Goal: Transaction & Acquisition: Purchase product/service

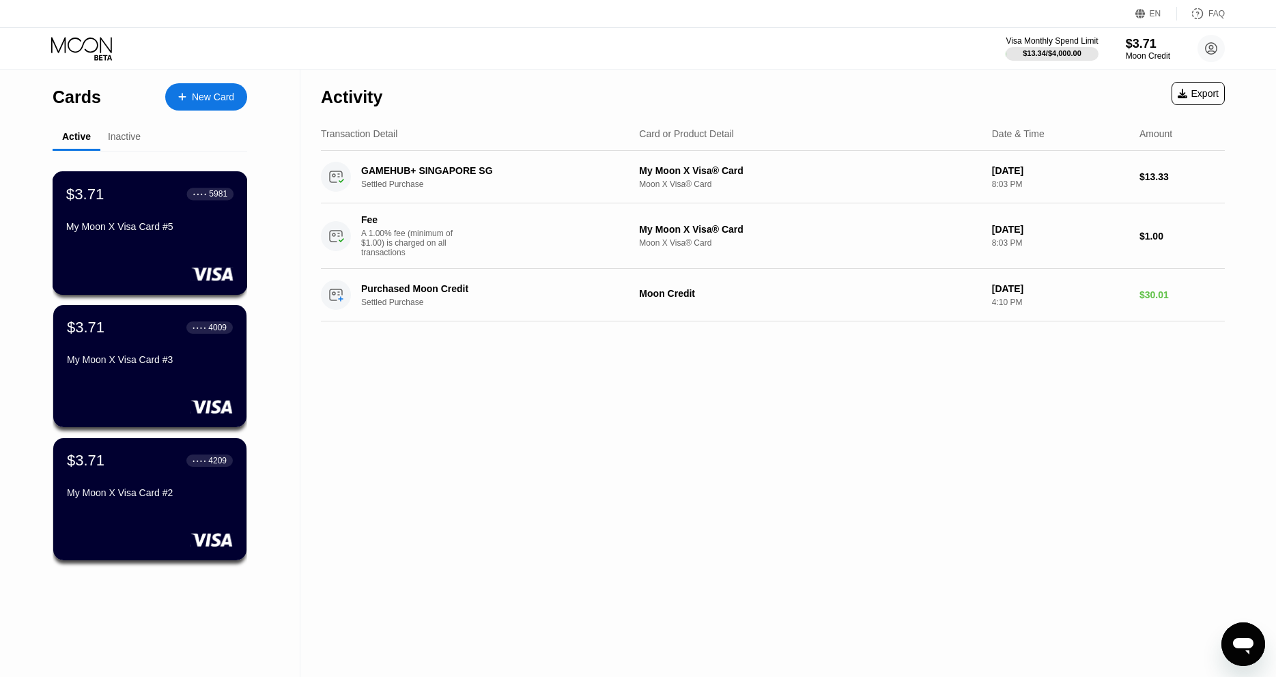
click at [198, 223] on div "$3.71 ● ● ● ● 5981 My Moon X Visa Card #5" at bounding box center [149, 211] width 167 height 53
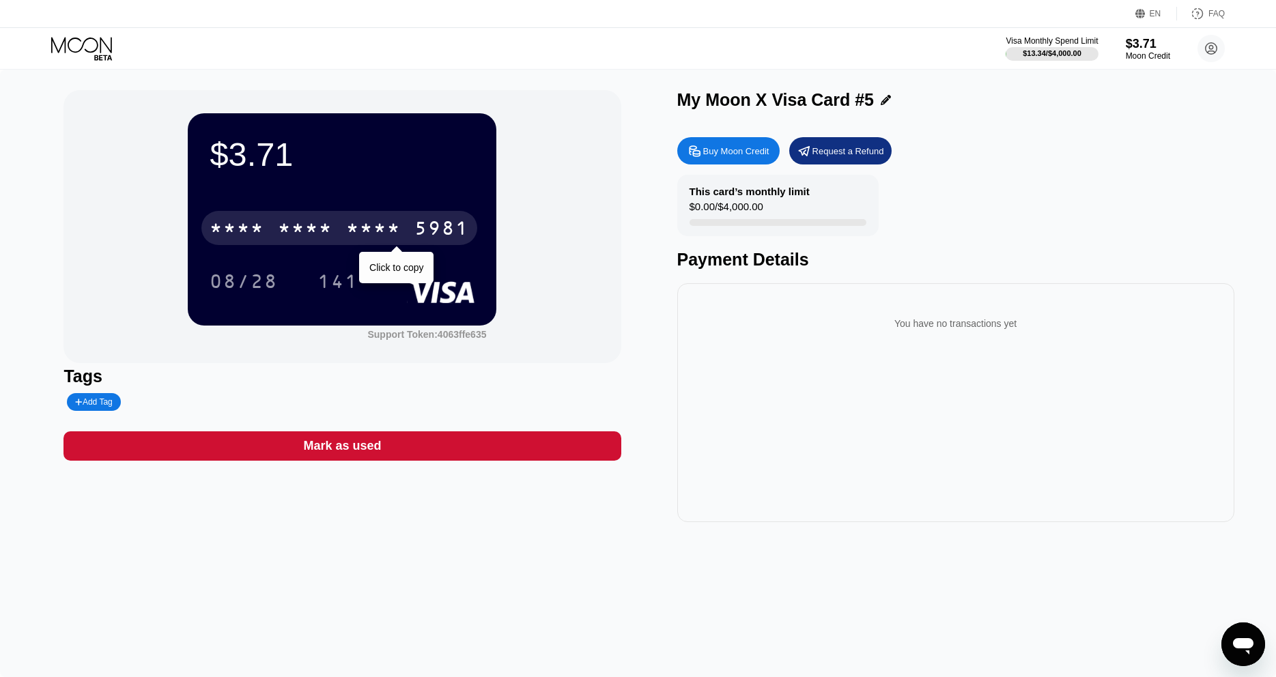
click at [364, 241] on div "* * * *" at bounding box center [373, 230] width 55 height 22
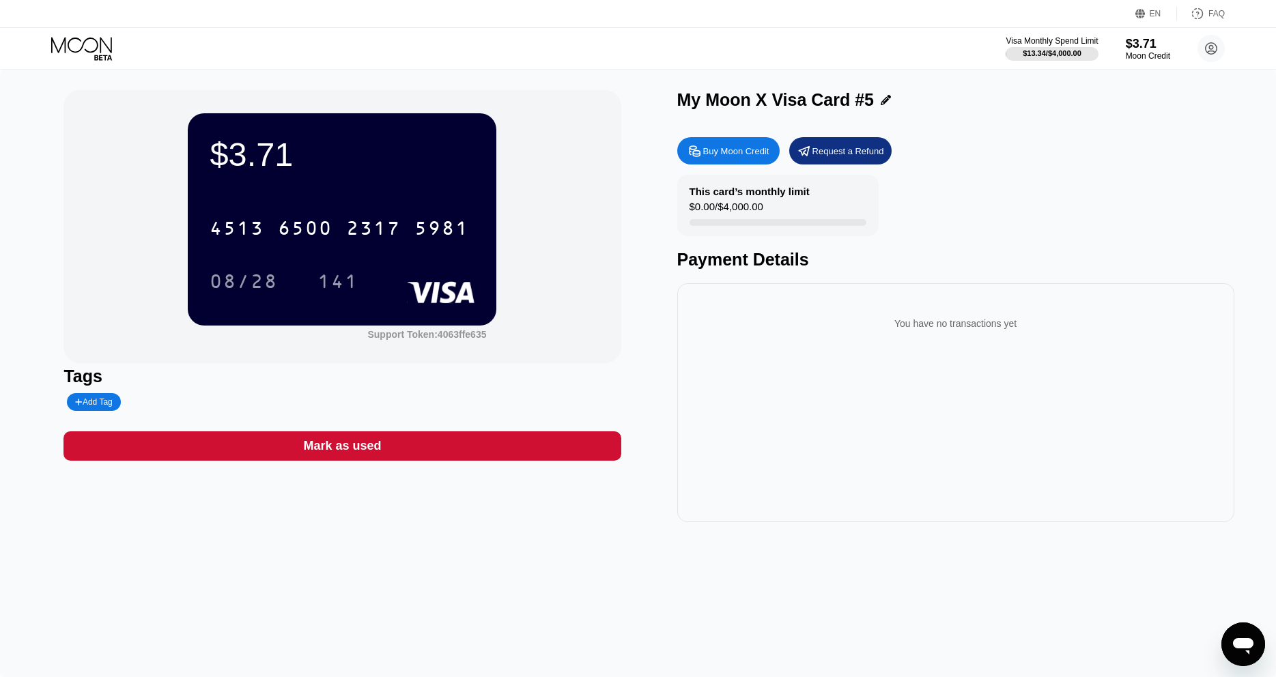
click at [713, 384] on div "You have no transactions yet" at bounding box center [955, 402] width 557 height 239
click at [85, 52] on icon at bounding box center [83, 49] width 64 height 24
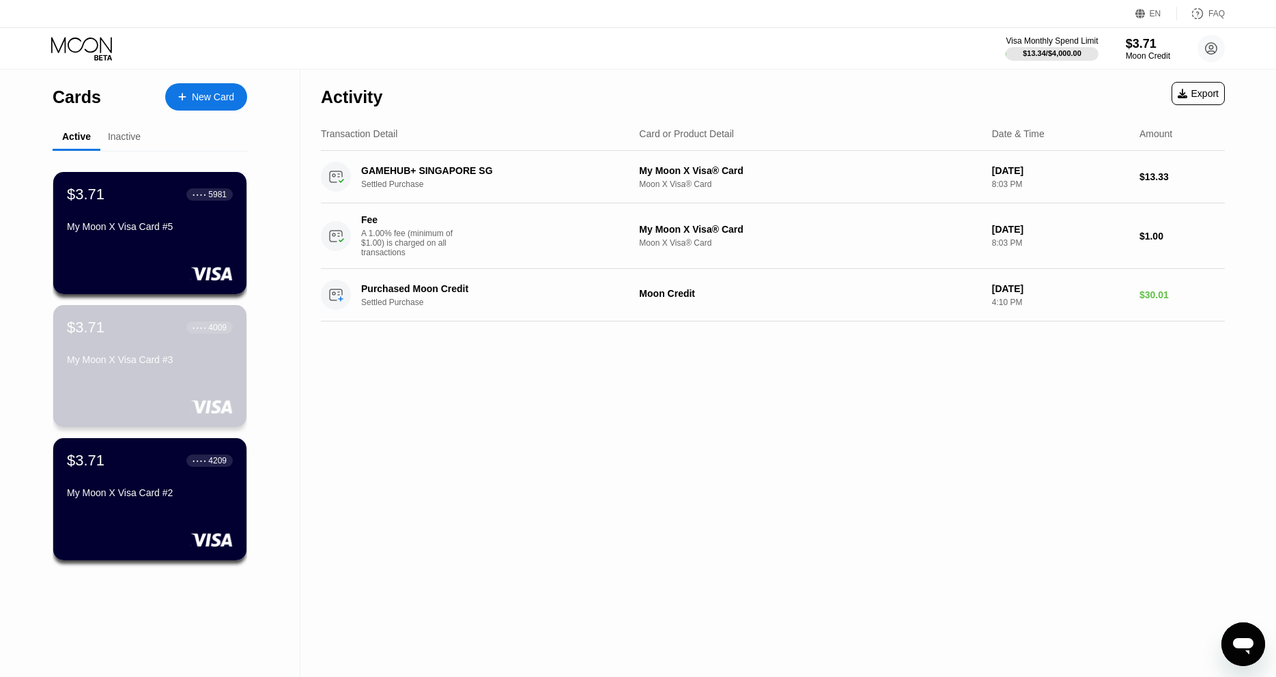
click at [134, 351] on div "$3.71 ● ● ● ● 4009 My Moon X Visa Card #3" at bounding box center [150, 345] width 166 height 52
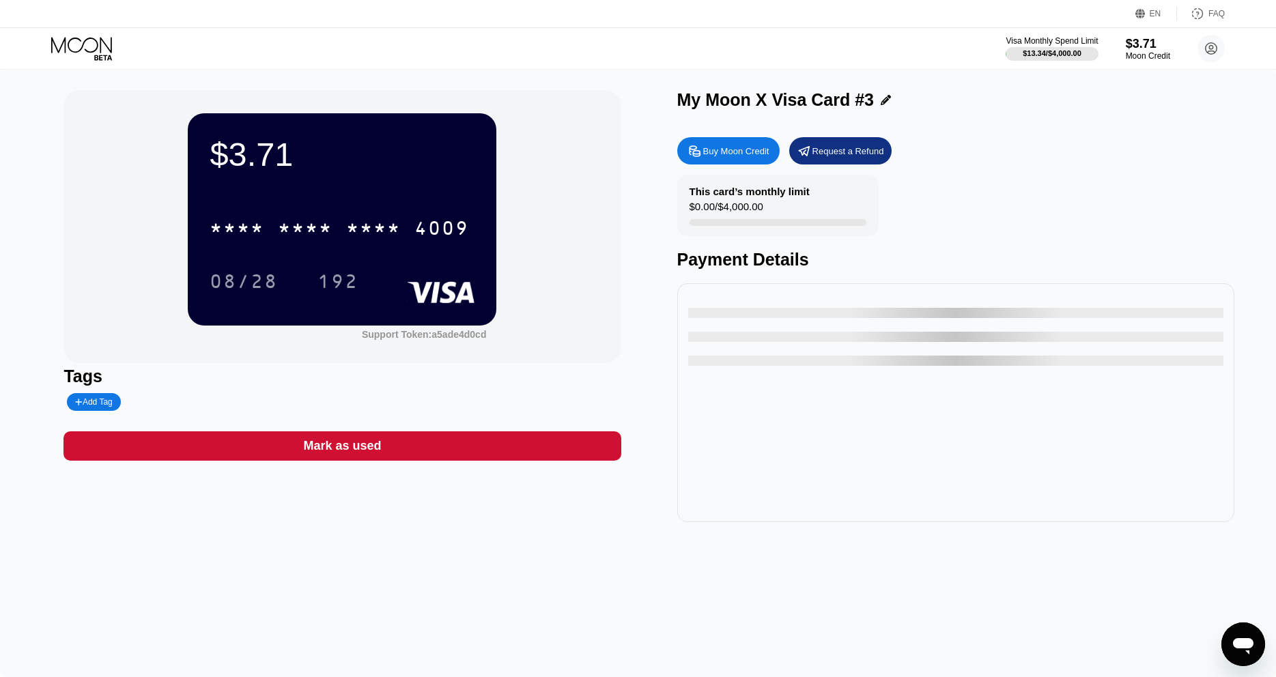
click at [362, 220] on div "* * * * * * * * * * * * 4009" at bounding box center [339, 228] width 276 height 34
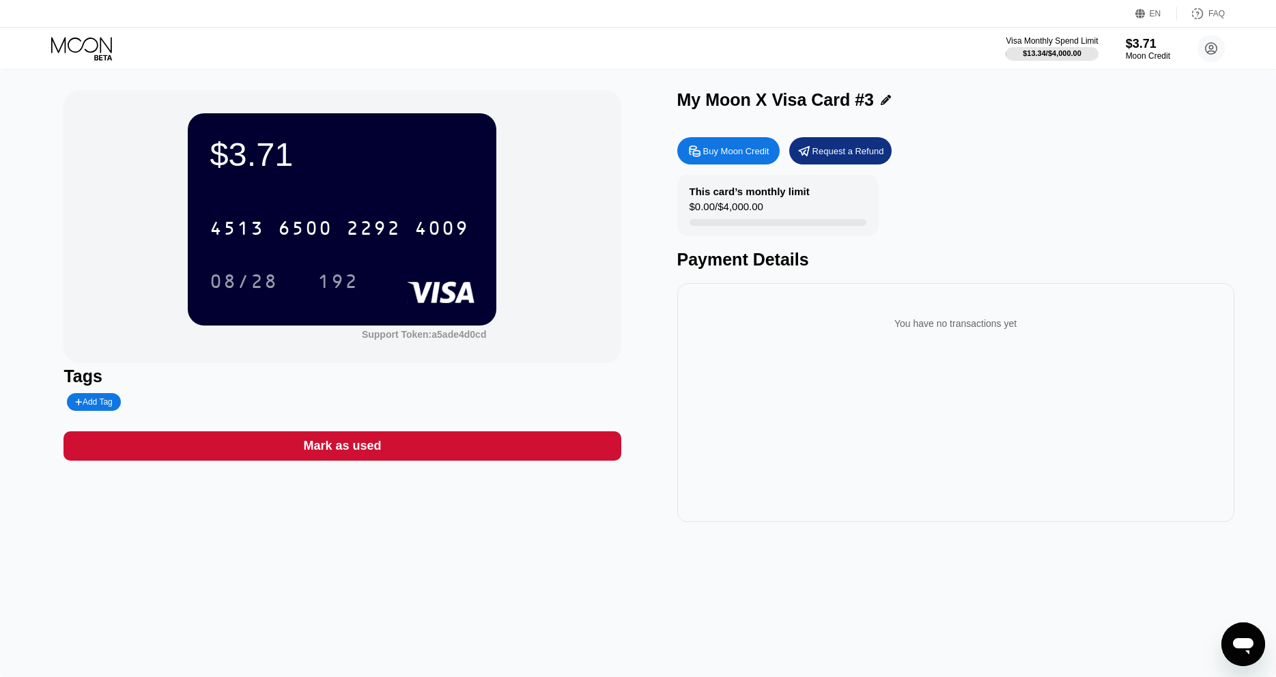
click at [307, 238] on div "6500" at bounding box center [305, 230] width 55 height 22
click at [96, 44] on icon at bounding box center [83, 49] width 64 height 24
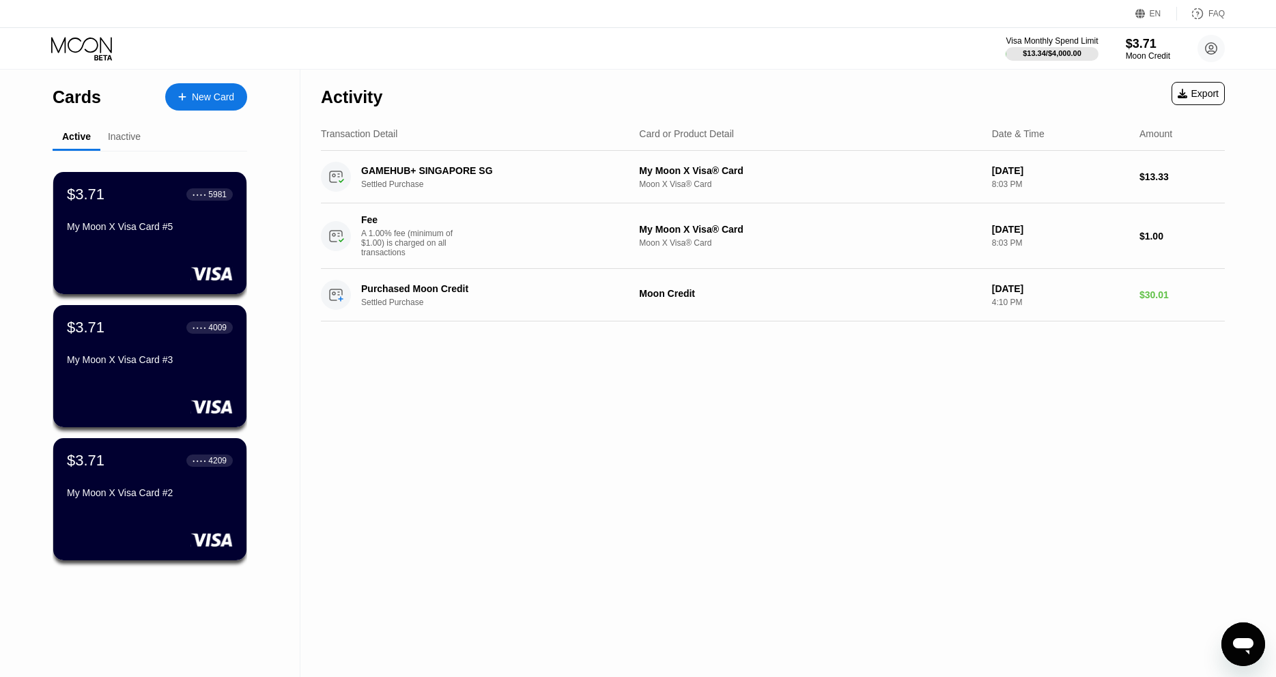
click at [203, 94] on div "New Card" at bounding box center [213, 98] width 42 height 12
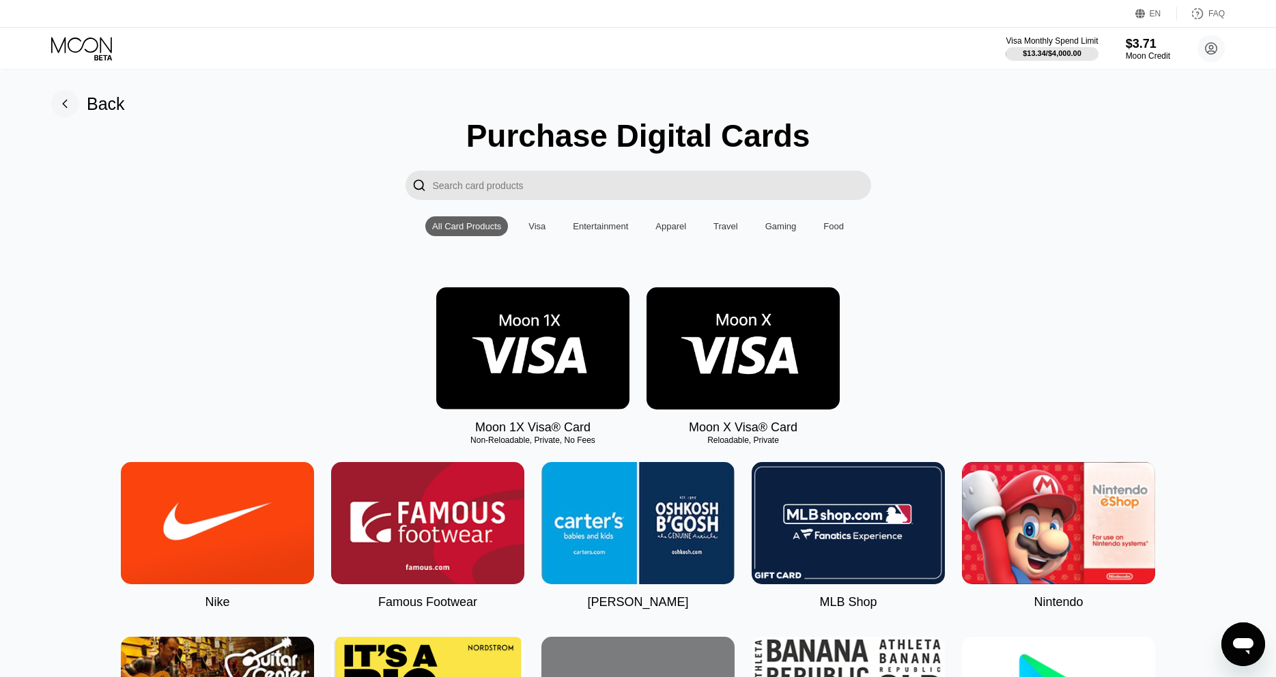
click at [701, 338] on img at bounding box center [743, 348] width 193 height 122
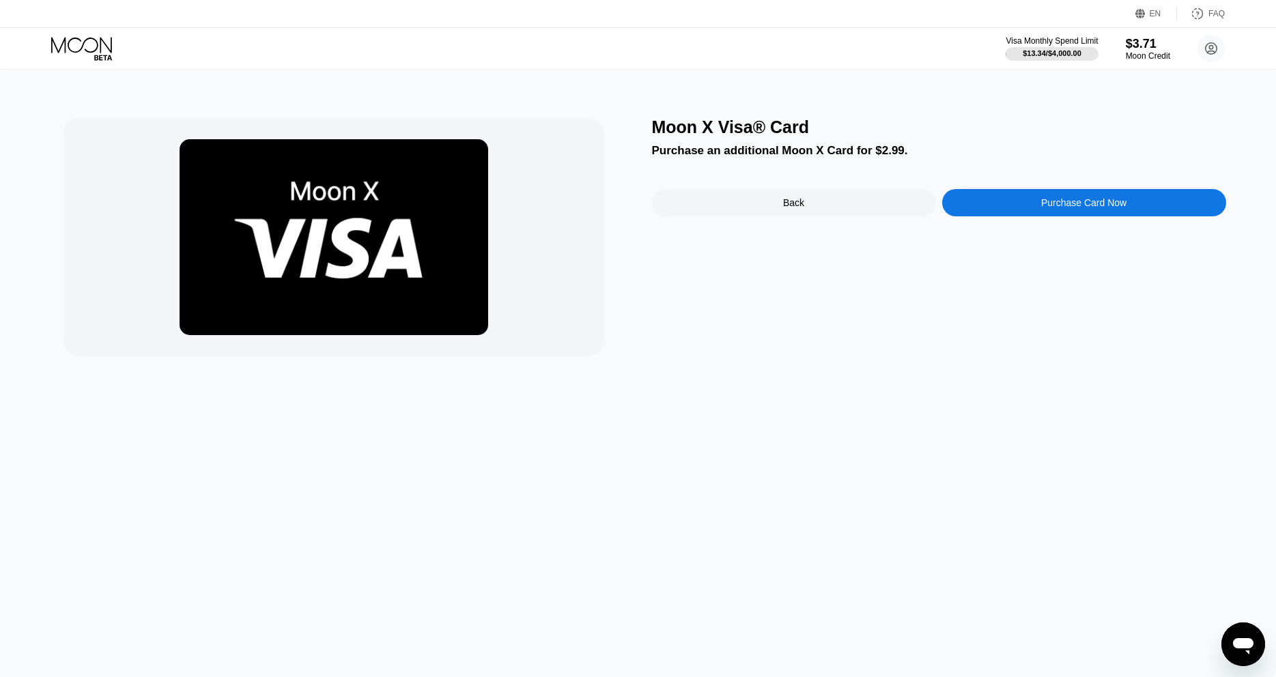
click at [724, 382] on div "Moon X Visa® Card Purchase an additional Moon X Card for $2.99. Back Purchase C…" at bounding box center [638, 374] width 1276 height 608
click at [1034, 216] on div "Purchase Card Now" at bounding box center [1084, 202] width 284 height 27
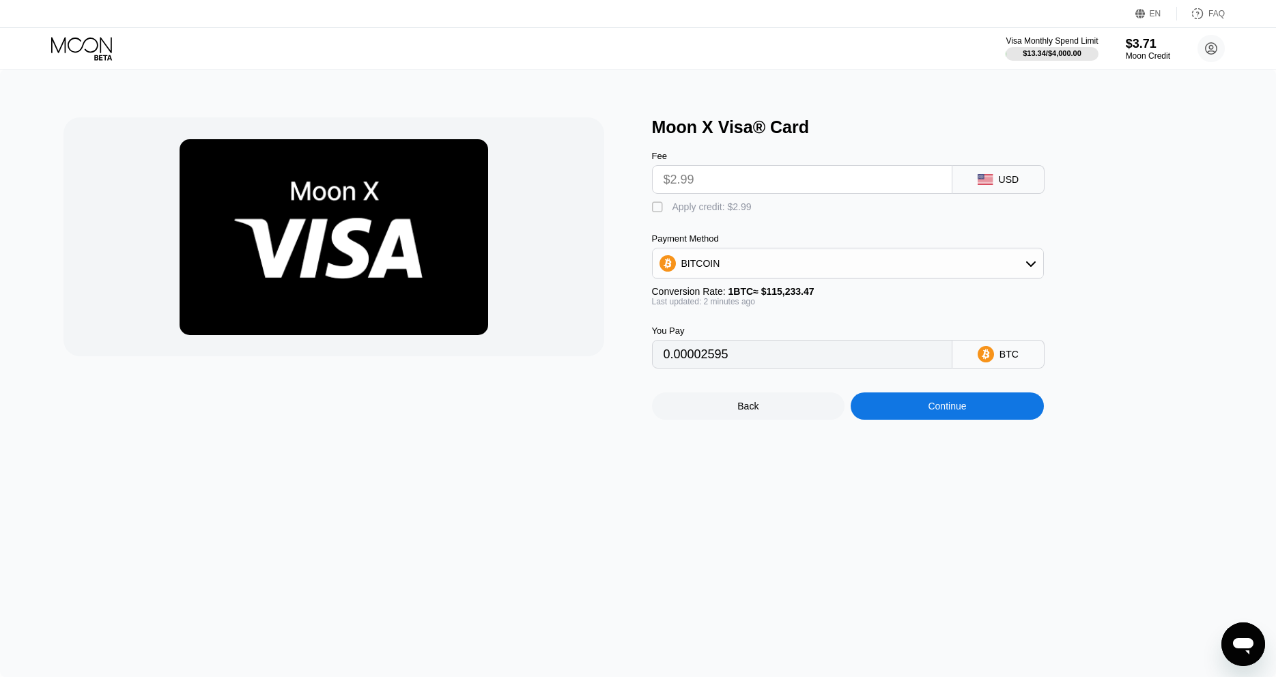
click at [792, 180] on input "$2.99" at bounding box center [802, 179] width 277 height 27
click at [704, 212] on div "Apply credit: $2.99" at bounding box center [712, 206] width 79 height 11
type input "0"
click at [918, 387] on div "Back Continue" at bounding box center [870, 394] width 437 height 51
click at [920, 404] on div "Back Continue" at bounding box center [870, 394] width 437 height 51
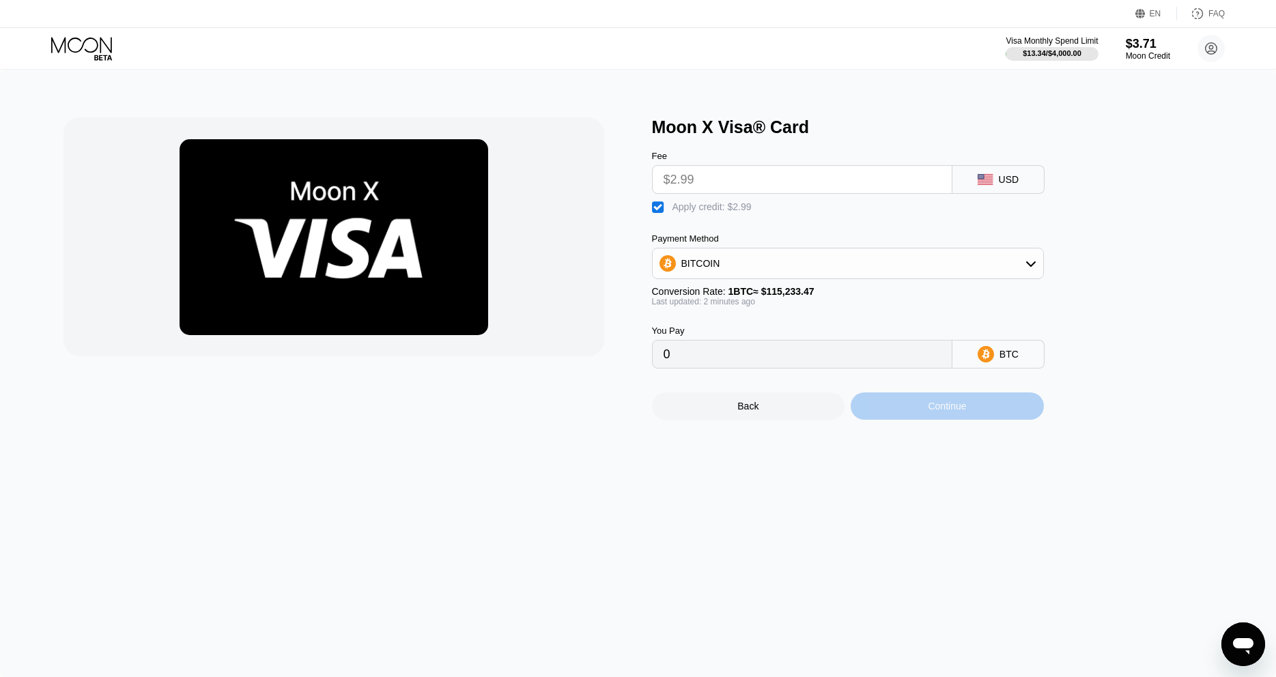
click at [922, 420] on div "Continue" at bounding box center [947, 406] width 193 height 27
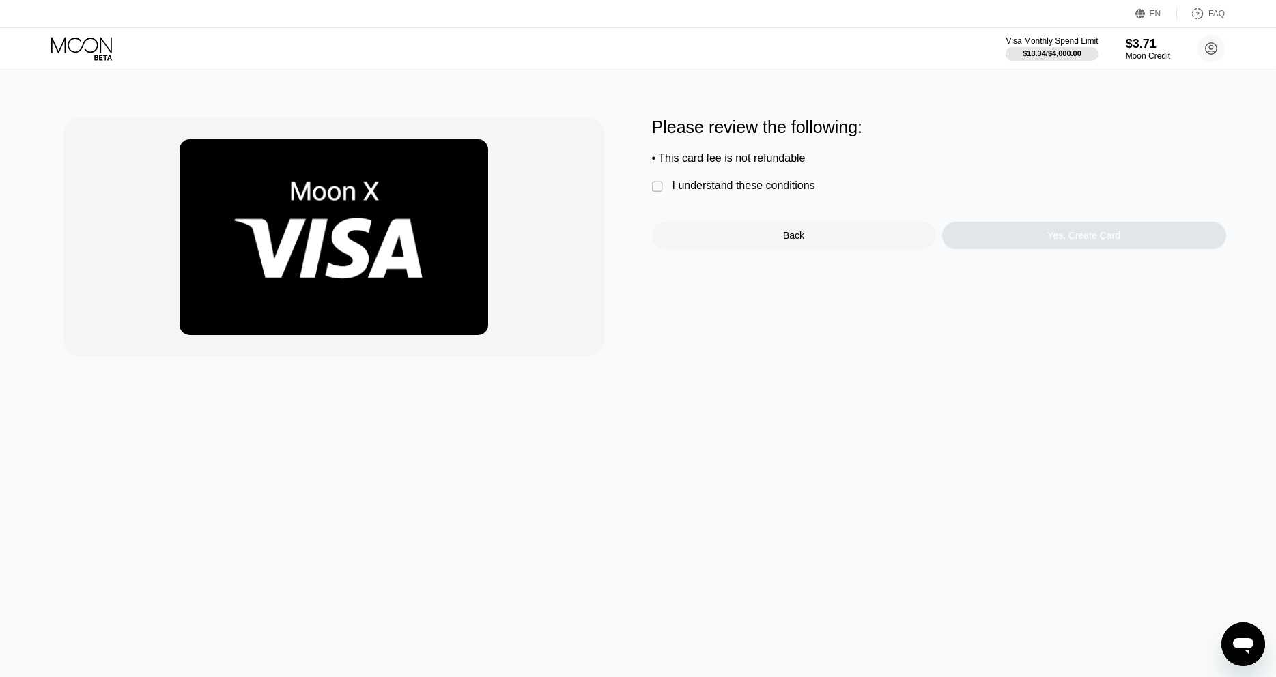
click at [742, 188] on div "I understand these conditions" at bounding box center [744, 186] width 143 height 12
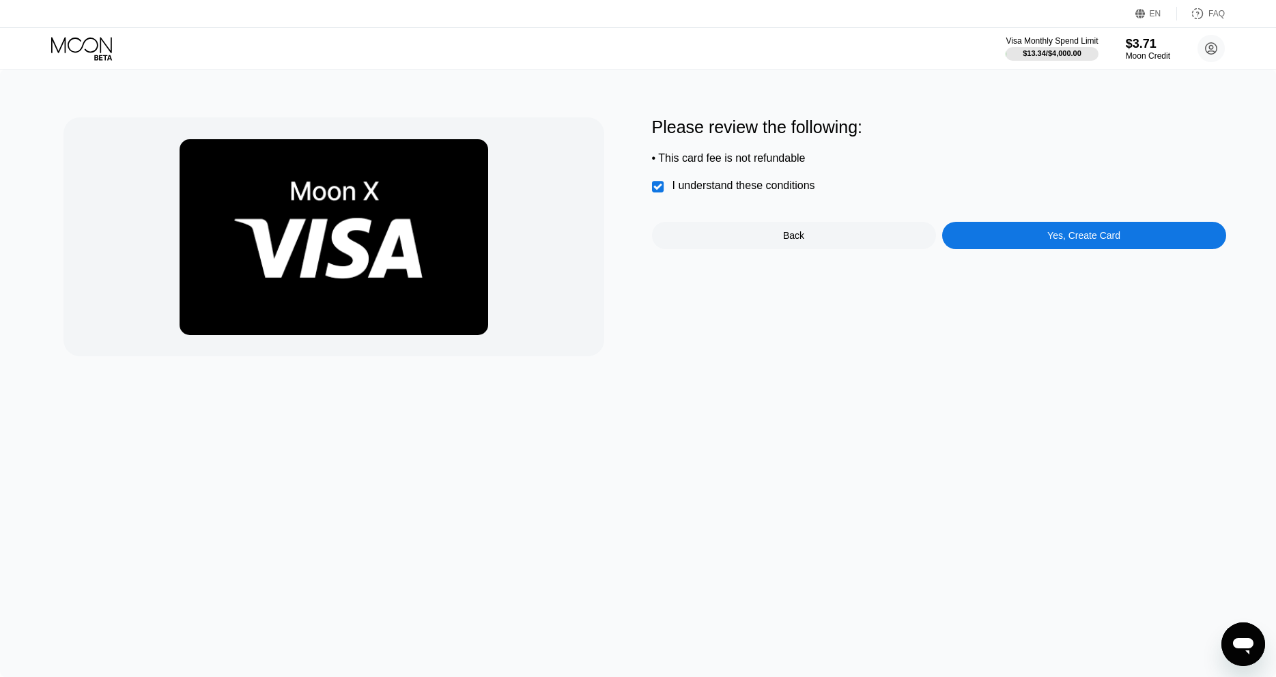
click at [1022, 241] on div "Yes, Create Card" at bounding box center [1084, 235] width 284 height 27
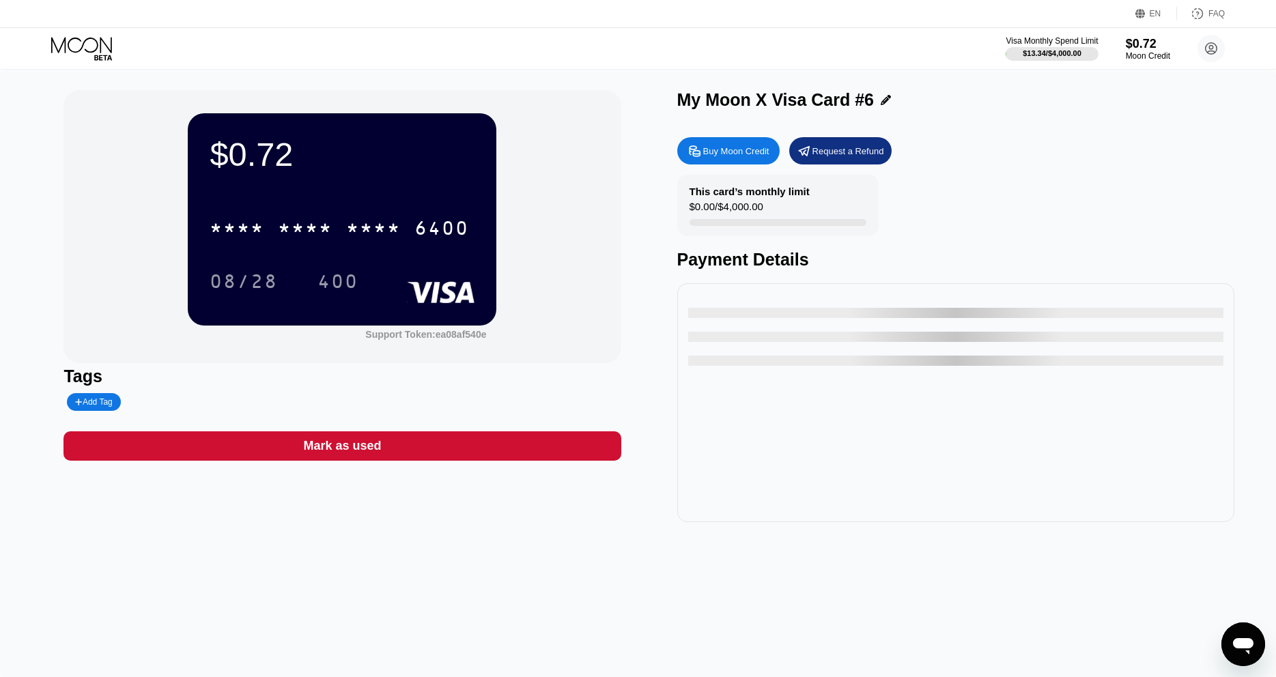
click at [318, 245] on div "* * * * * * * * * * * * 6400" at bounding box center [339, 228] width 276 height 34
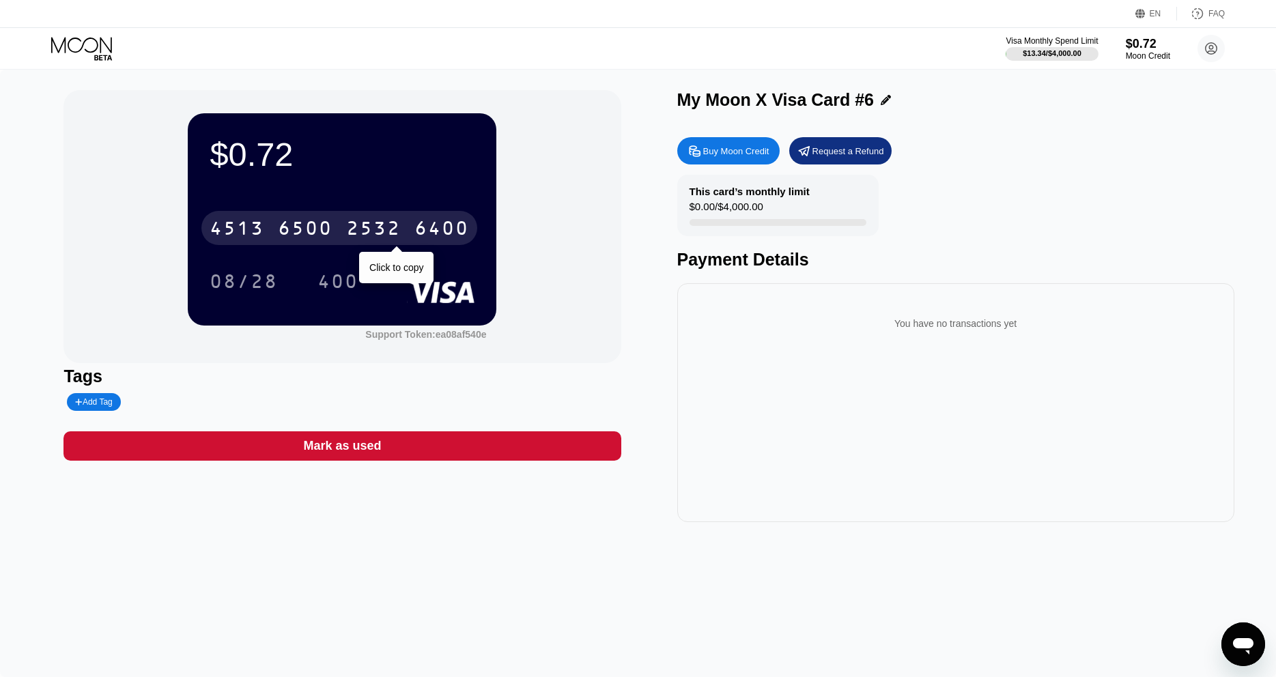
click at [387, 219] on div "4513 6500 2532 6400" at bounding box center [339, 228] width 276 height 34
click at [256, 220] on div "* * * * * * * * * * * * 6400" at bounding box center [339, 228] width 276 height 34
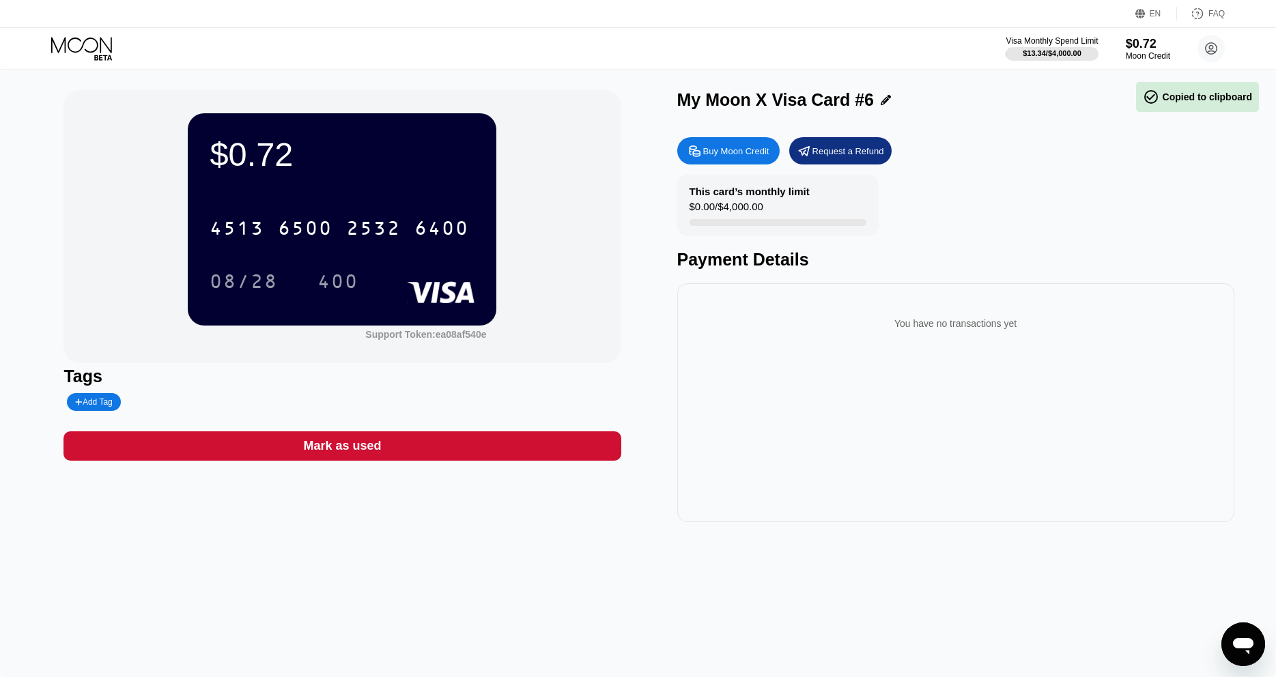
click at [68, 44] on icon at bounding box center [83, 49] width 64 height 24
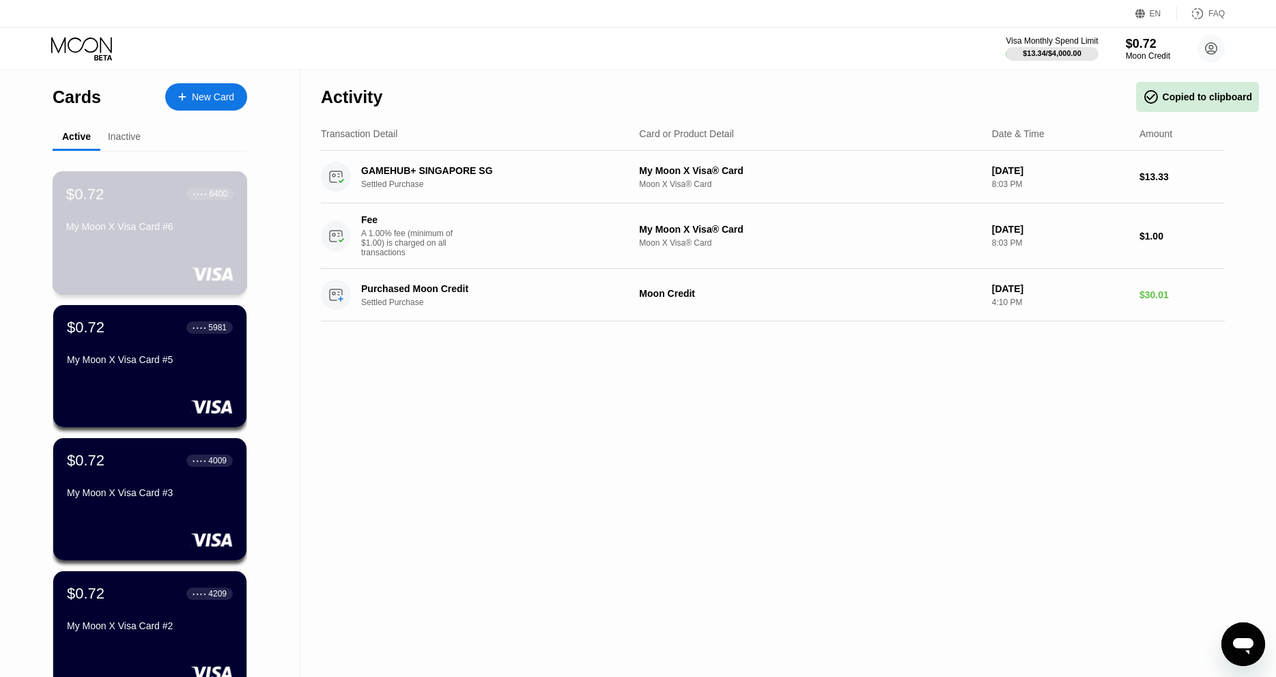
click at [171, 210] on div "$0.72 ● ● ● ● 6400 My Moon X Visa Card #6" at bounding box center [149, 211] width 167 height 53
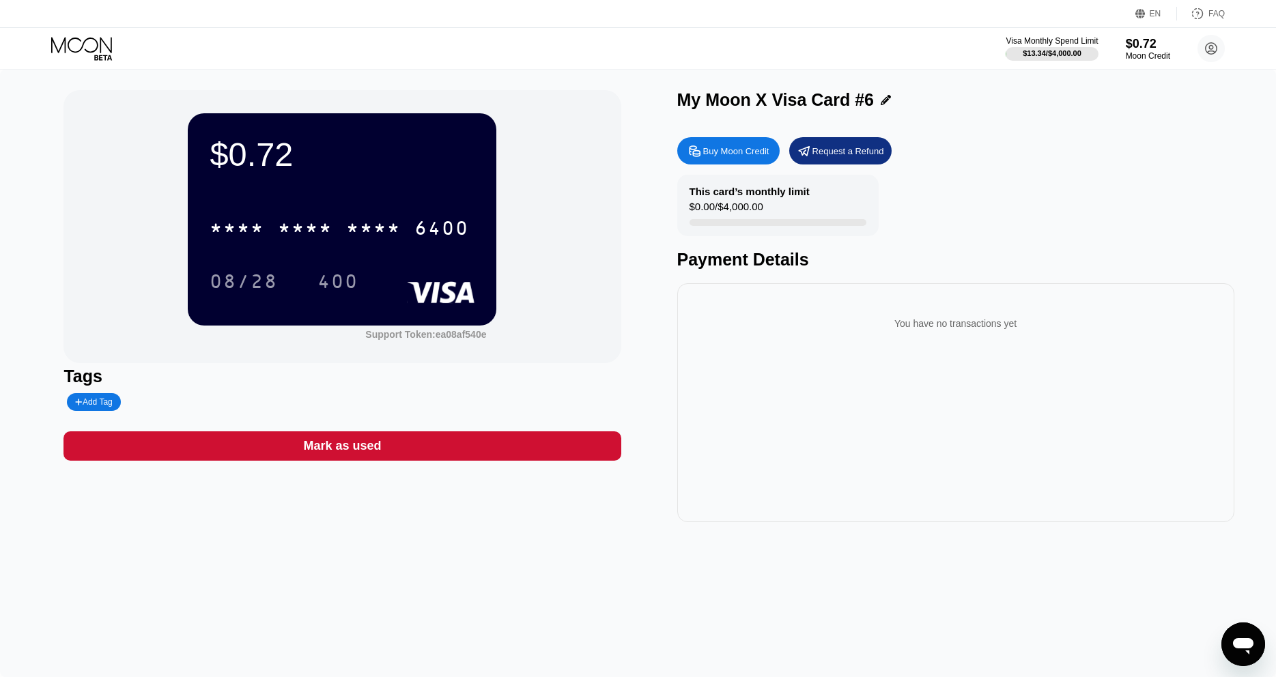
click at [81, 57] on icon at bounding box center [83, 49] width 64 height 24
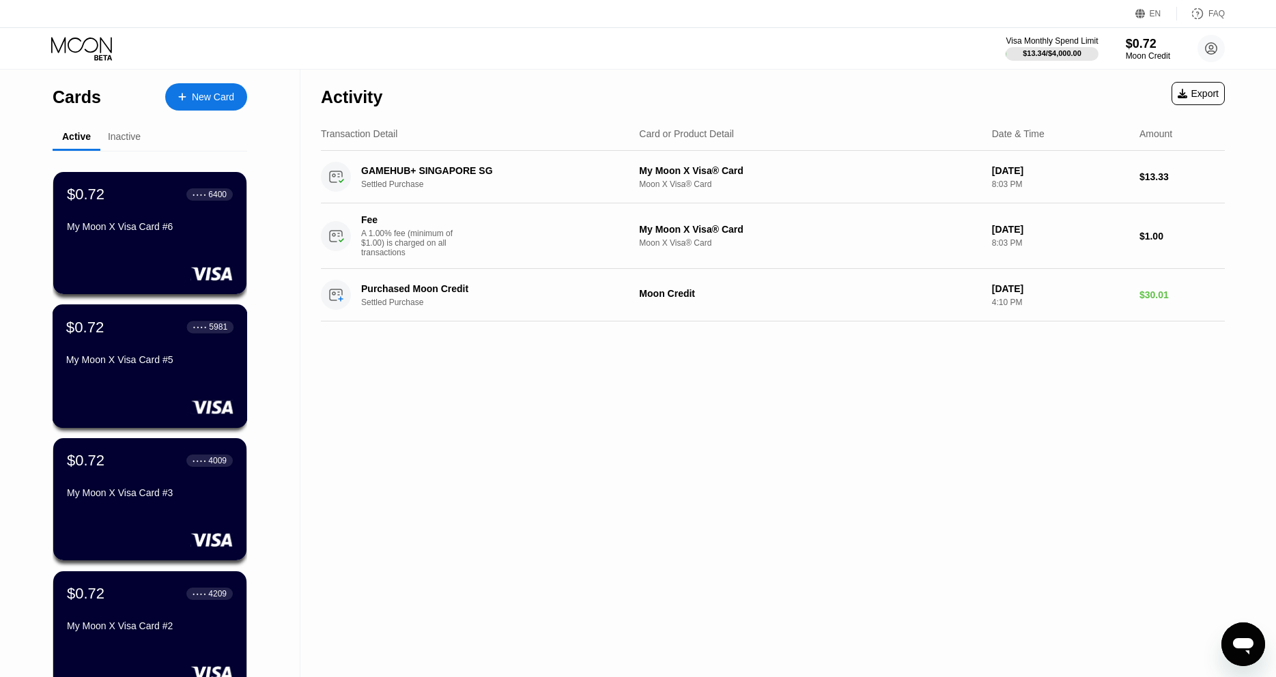
click at [128, 390] on div "$0.72 ● ● ● ● 5981 My Moon X Visa Card #5" at bounding box center [150, 367] width 195 height 124
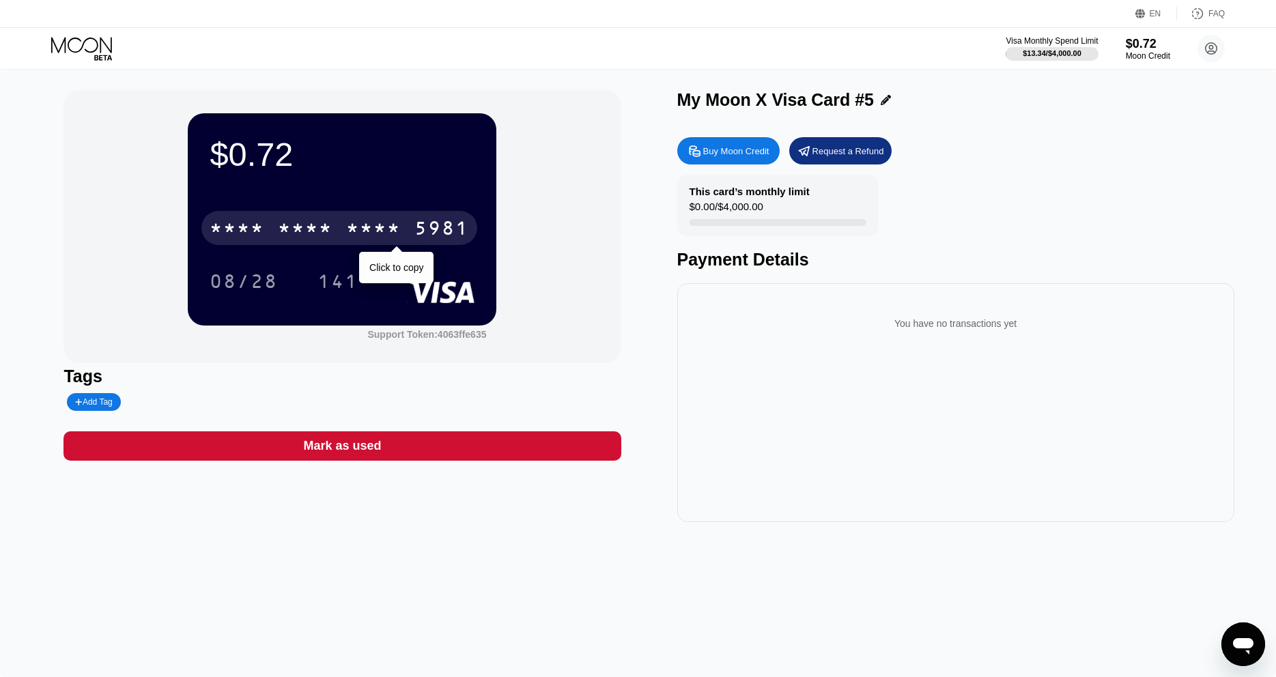
click at [432, 227] on div "5981" at bounding box center [442, 230] width 55 height 22
